Goal: Find specific page/section: Find specific page/section

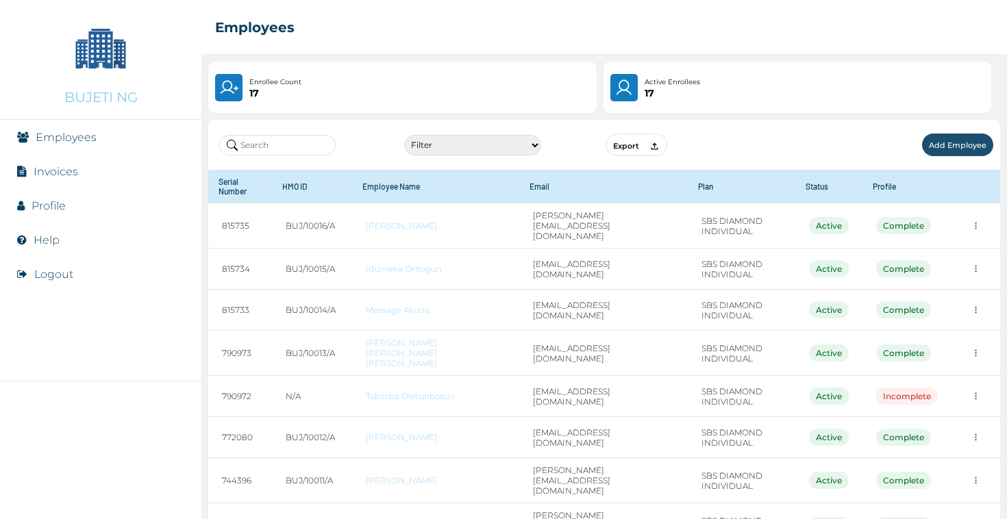
click at [69, 171] on link "Invoices" at bounding box center [56, 171] width 45 height 13
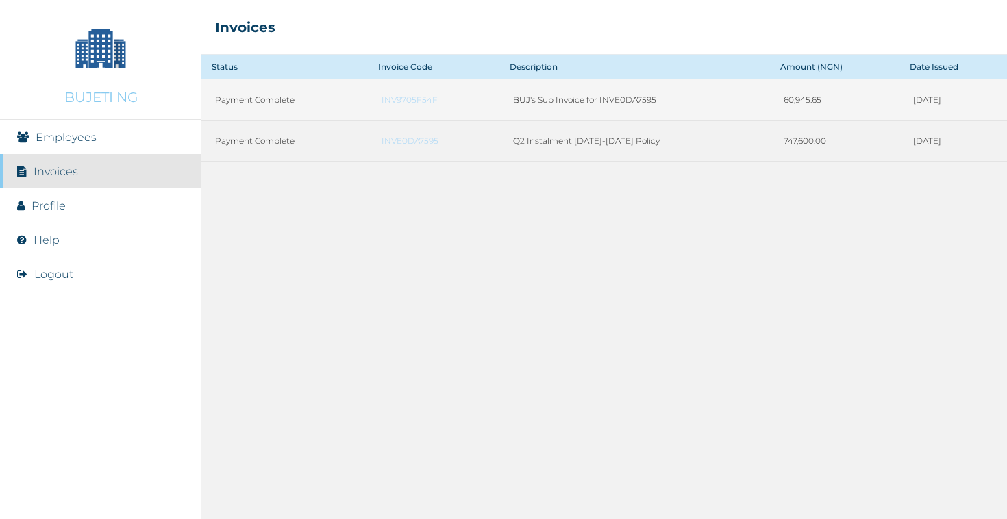
click at [392, 99] on link "INV9705F54F" at bounding box center [433, 100] width 104 height 10
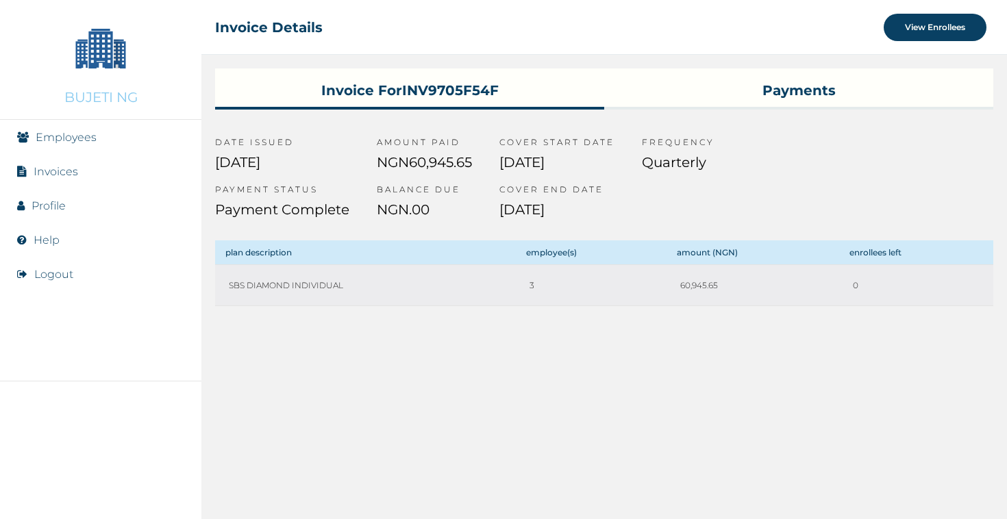
click at [60, 209] on link "Profile" at bounding box center [49, 205] width 34 height 13
